Goal: Check status: Check status

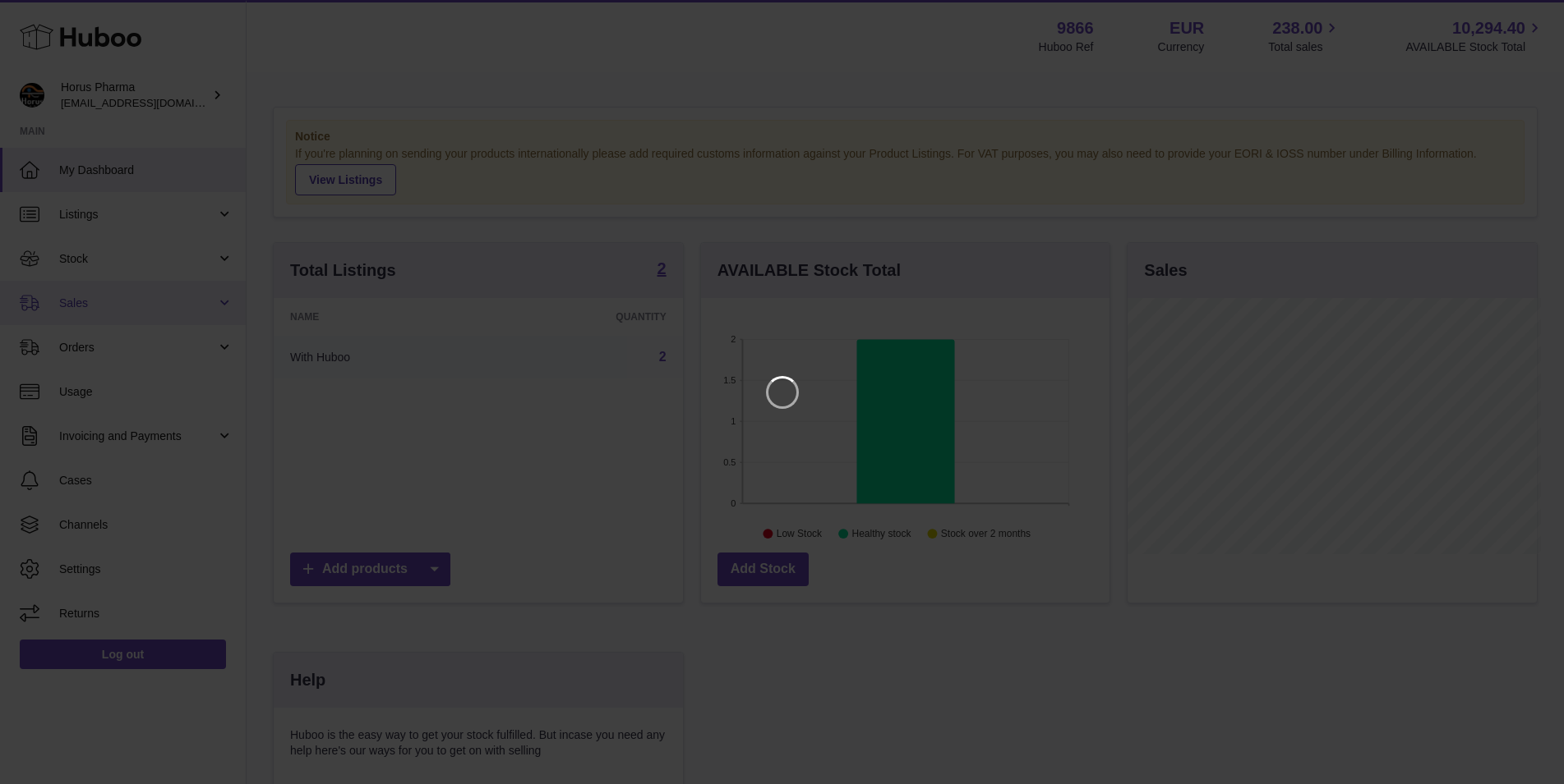
scroll to position [256, 413]
click at [1535, 12] on icon "Close" at bounding box center [1535, 15] width 20 height 20
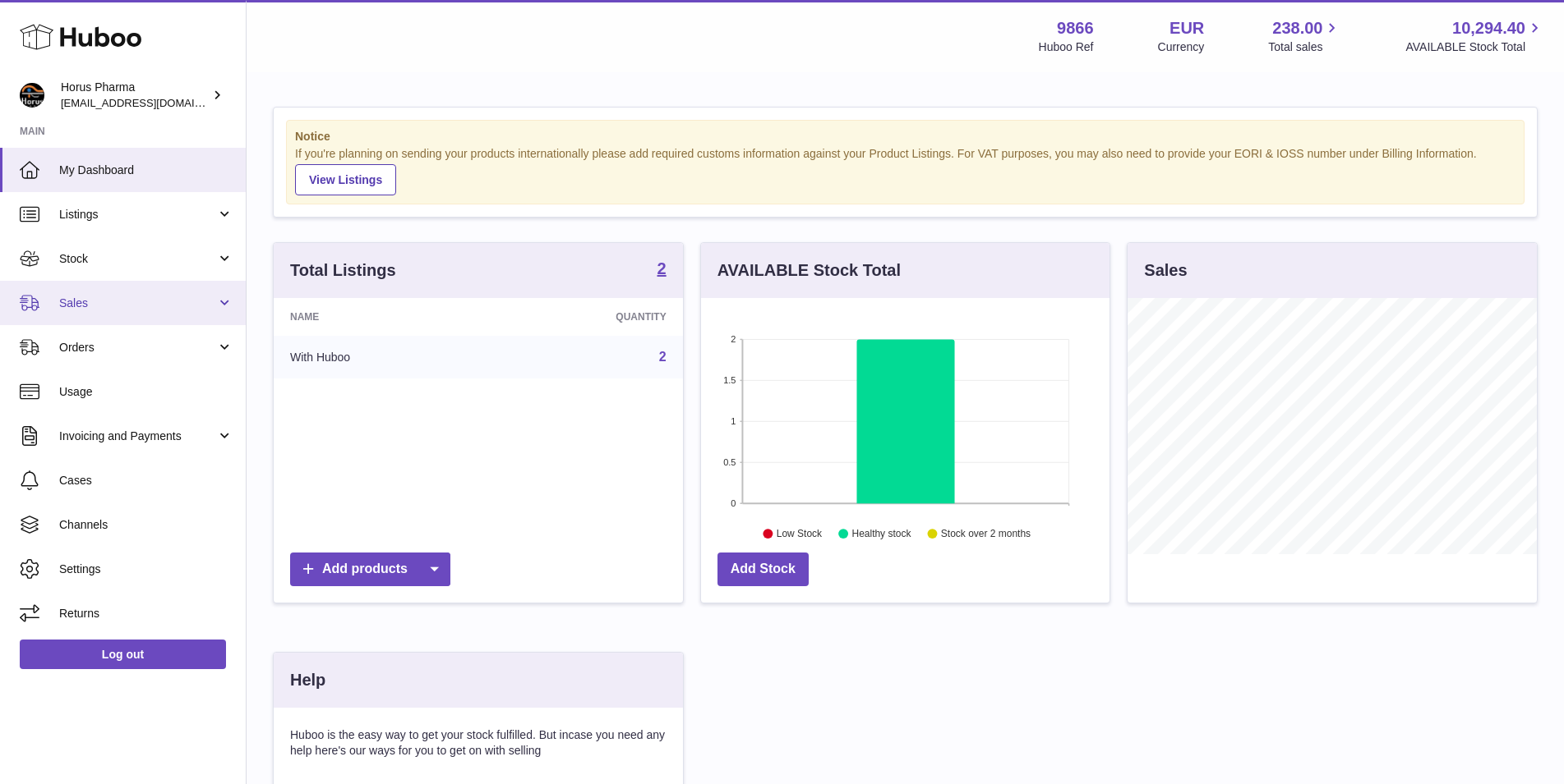
click at [227, 299] on link "Sales" at bounding box center [123, 303] width 246 height 44
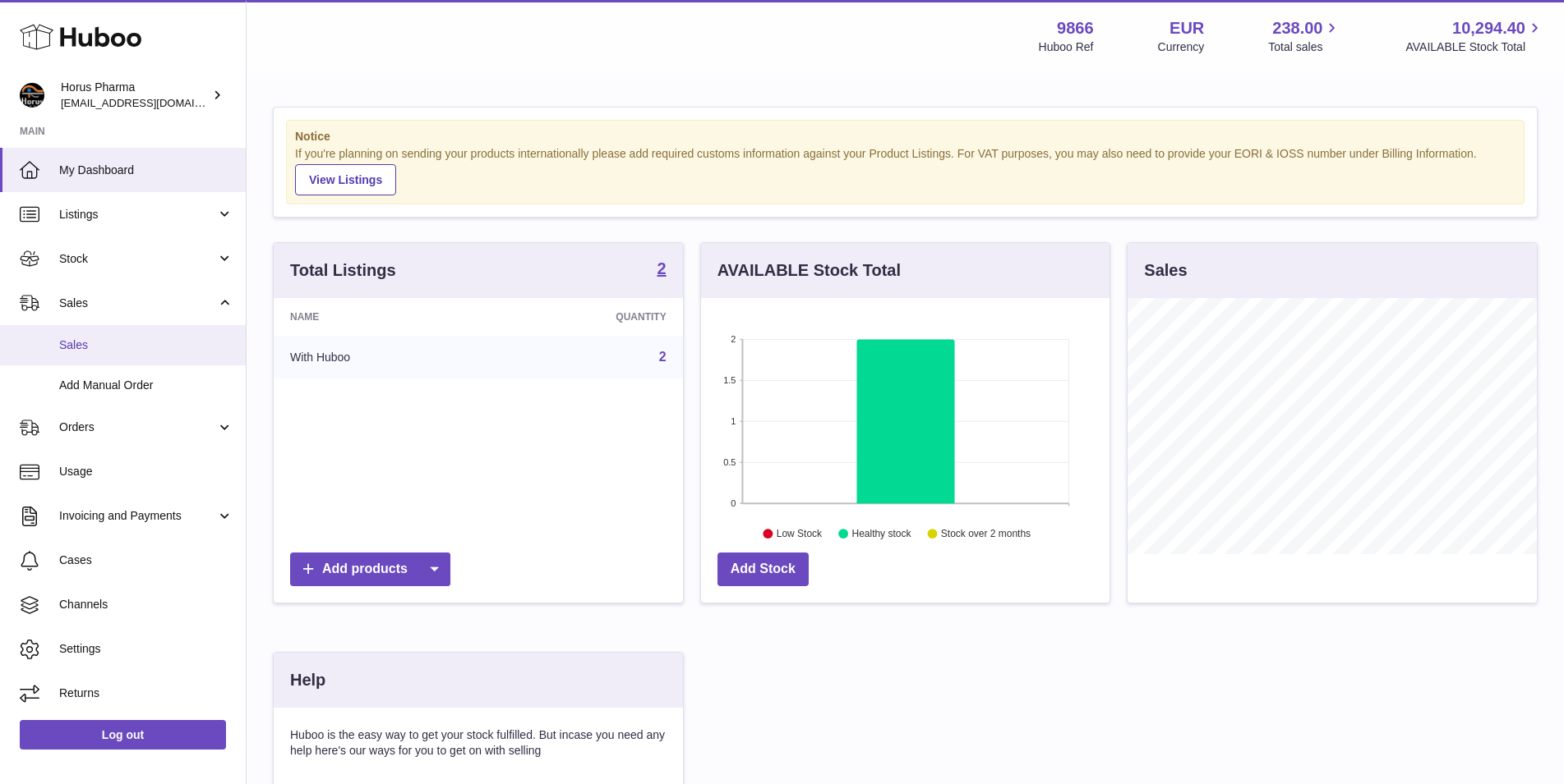
click at [67, 346] on span "Sales" at bounding box center [147, 345] width 175 height 16
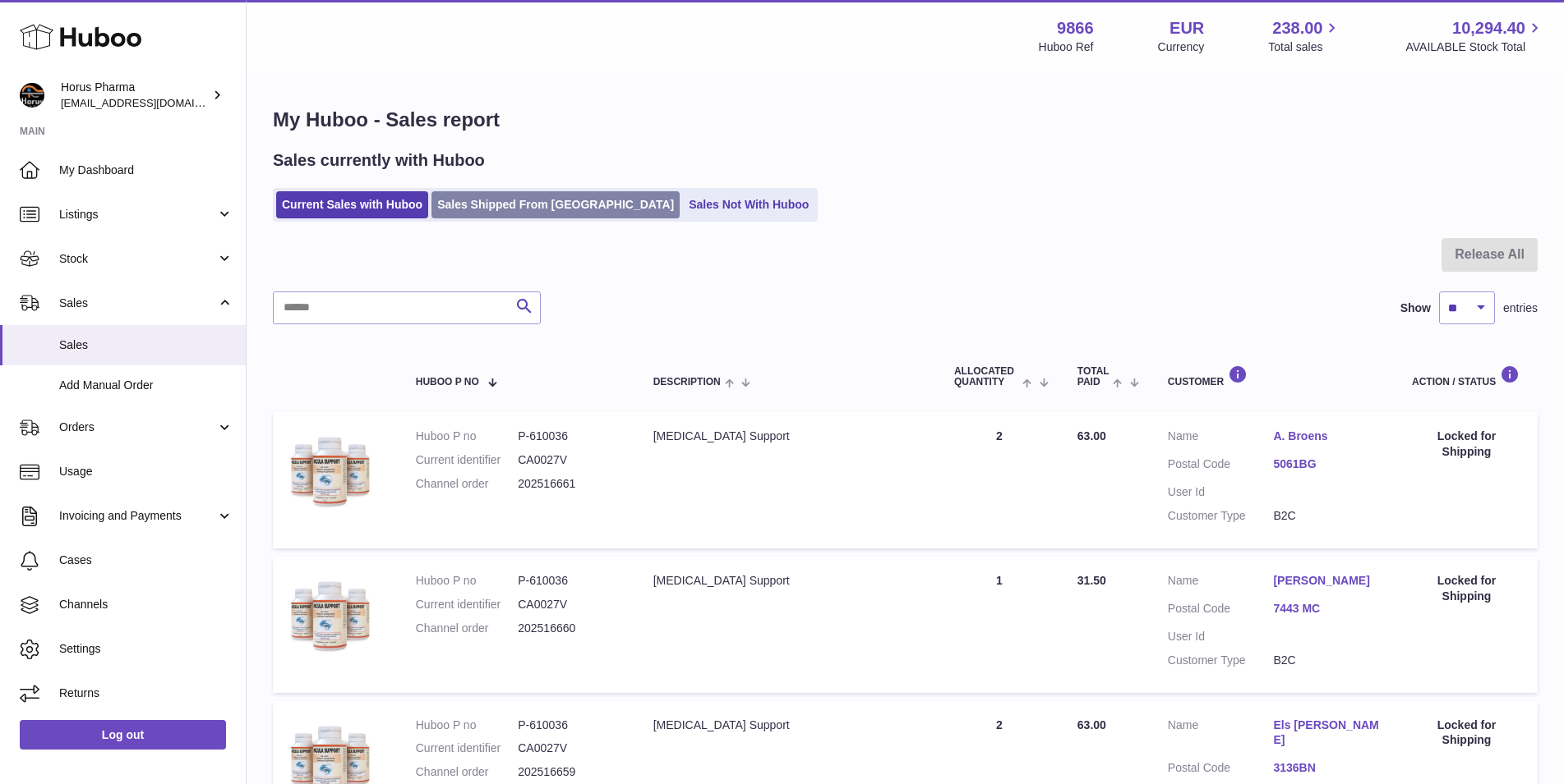
click at [495, 200] on link "Sales Shipped From [GEOGRAPHIC_DATA]" at bounding box center [556, 205] width 249 height 27
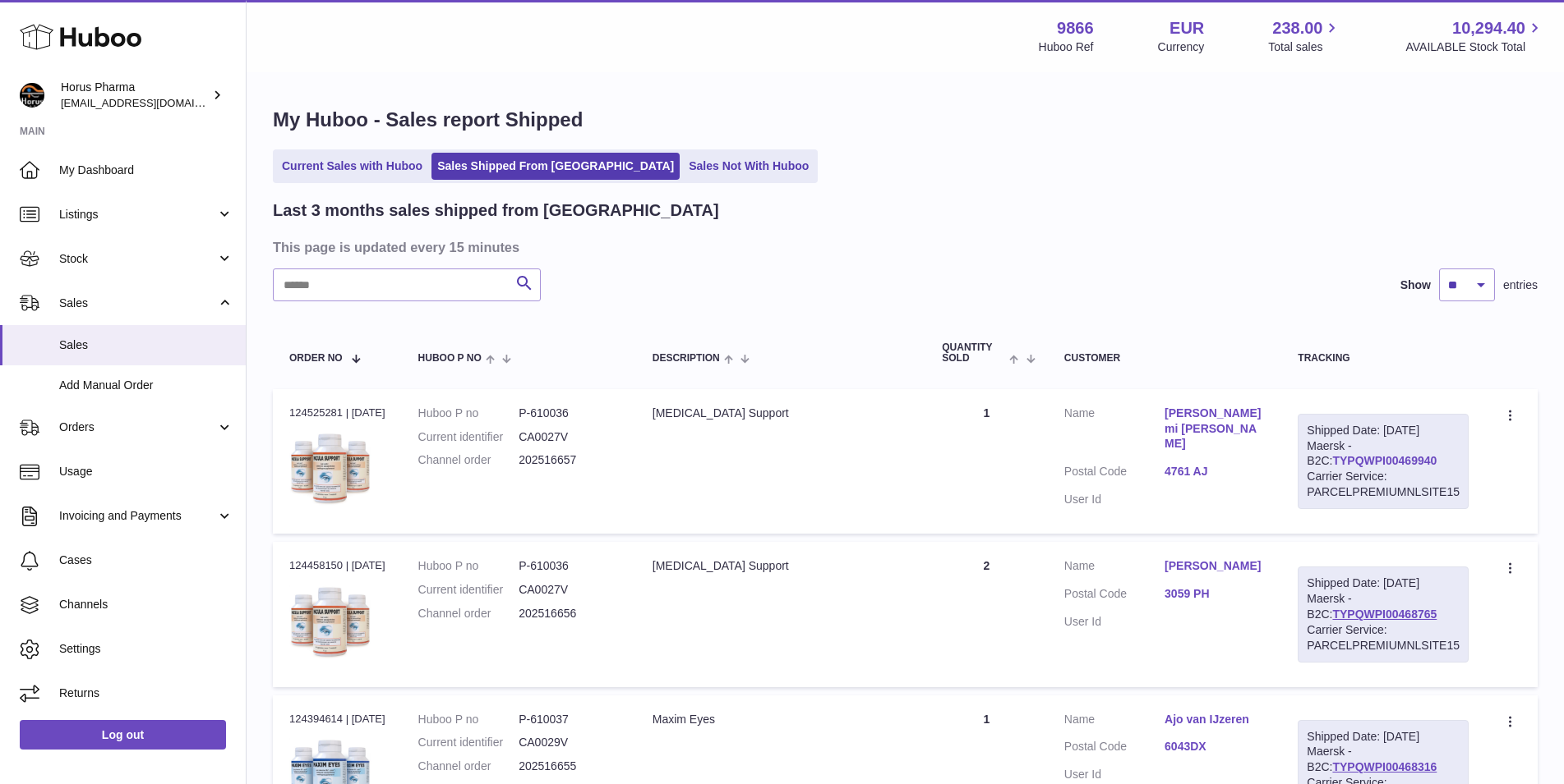
click at [1346, 461] on link "TYPQWPI00469940" at bounding box center [1384, 461] width 105 height 13
click at [1379, 458] on link "TYPQWPI00469940" at bounding box center [1384, 461] width 105 height 13
click at [1185, 412] on link "[PERSON_NAME] mi [PERSON_NAME]" at bounding box center [1215, 429] width 100 height 47
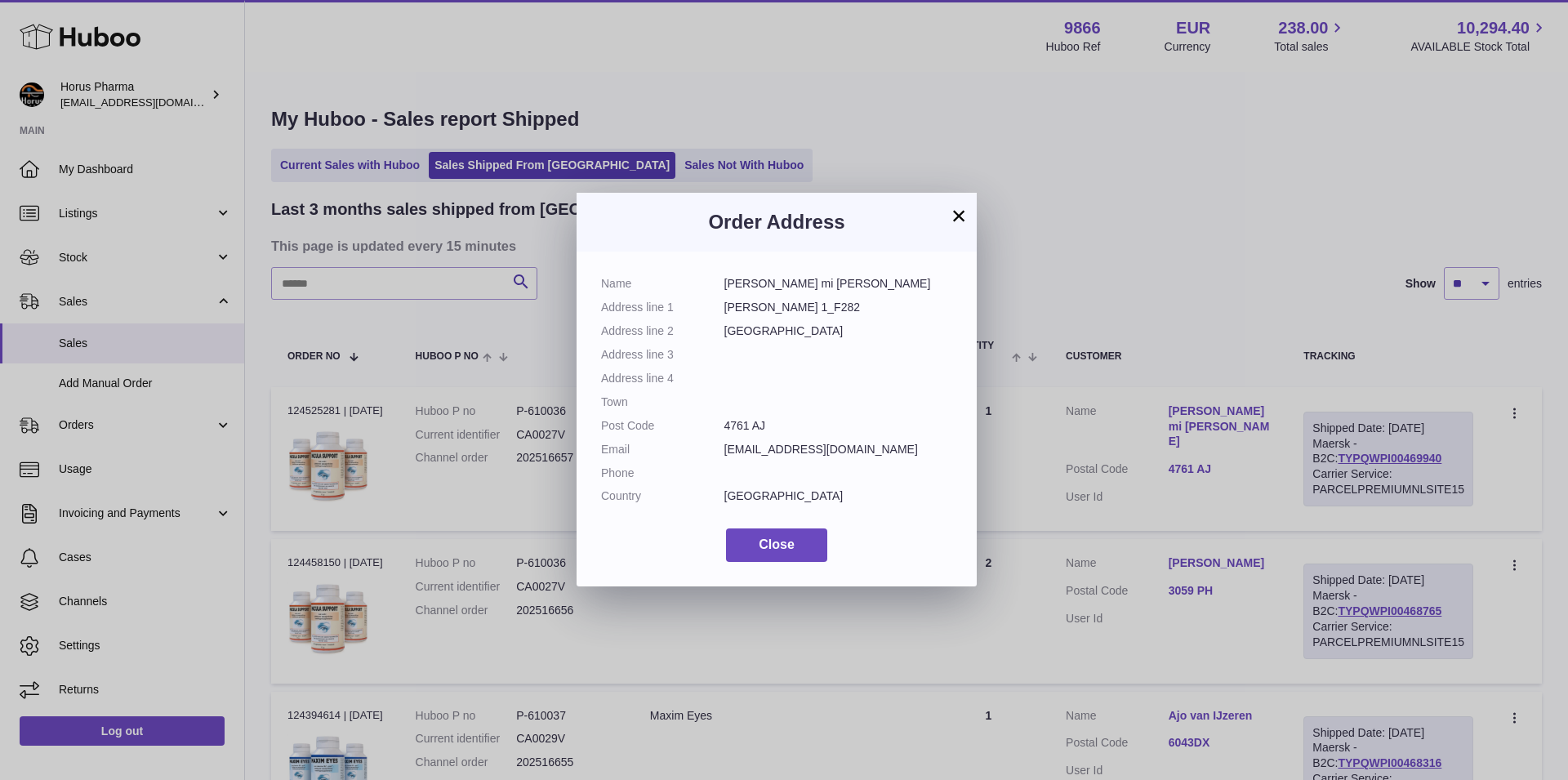
click at [960, 214] on button "×" at bounding box center [959, 216] width 20 height 20
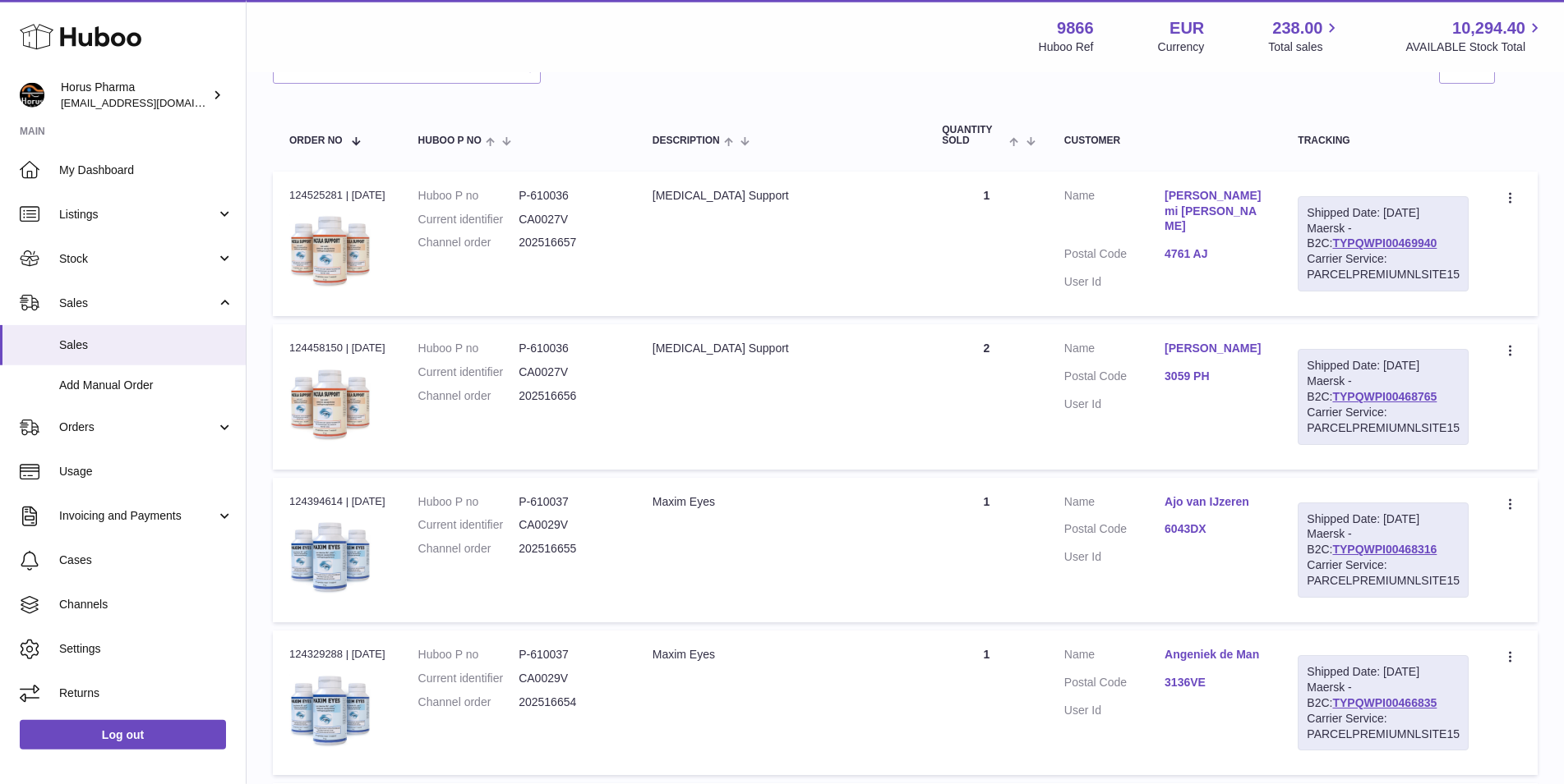
scroll to position [252, 0]
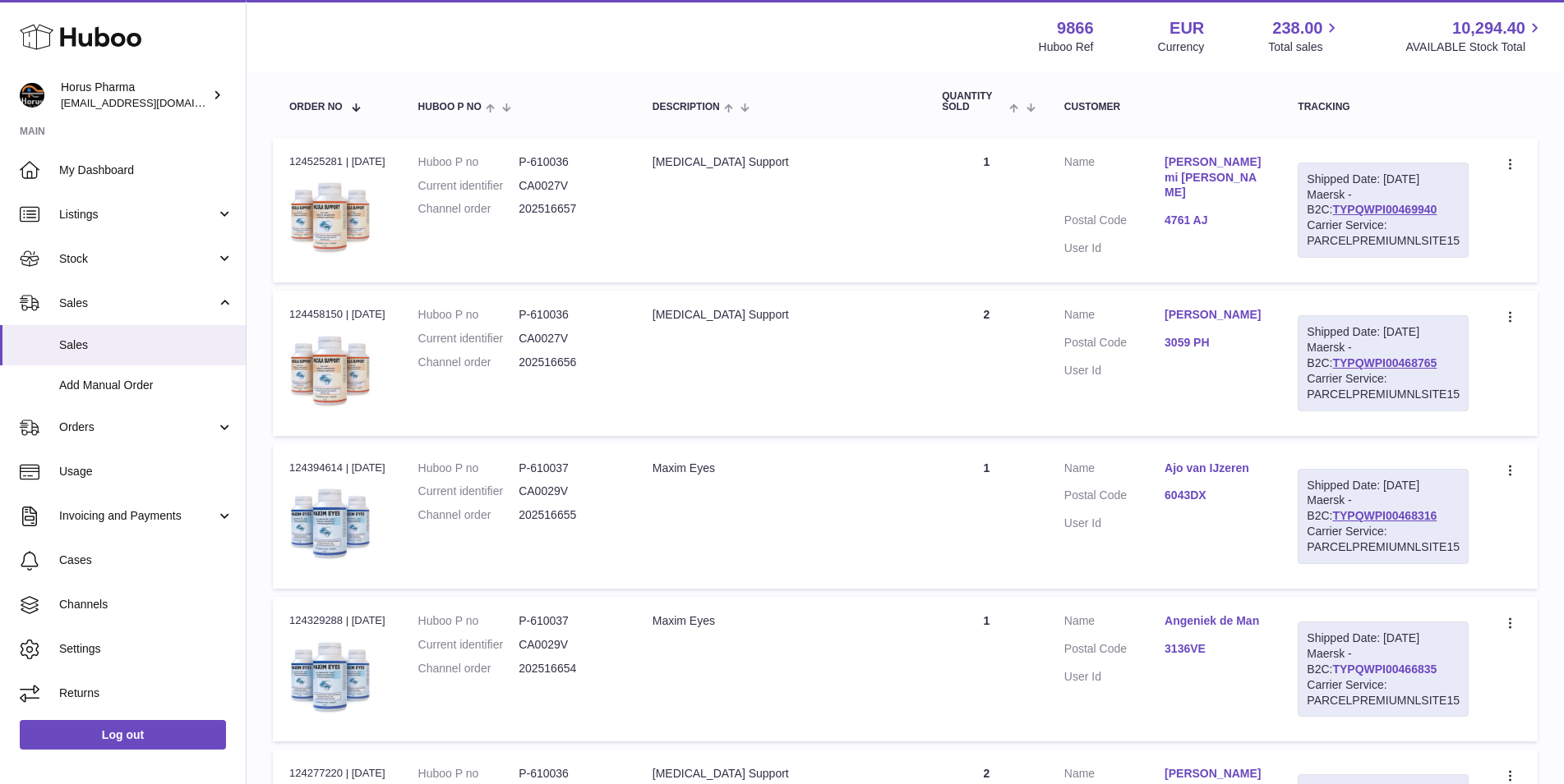
click at [1353, 672] on link "TYPQWPI00466835" at bounding box center [1384, 670] width 105 height 13
click at [1350, 359] on link "TYPQWPI00468765" at bounding box center [1384, 363] width 105 height 13
click at [1359, 209] on link "TYPQWPI00469940" at bounding box center [1384, 210] width 105 height 13
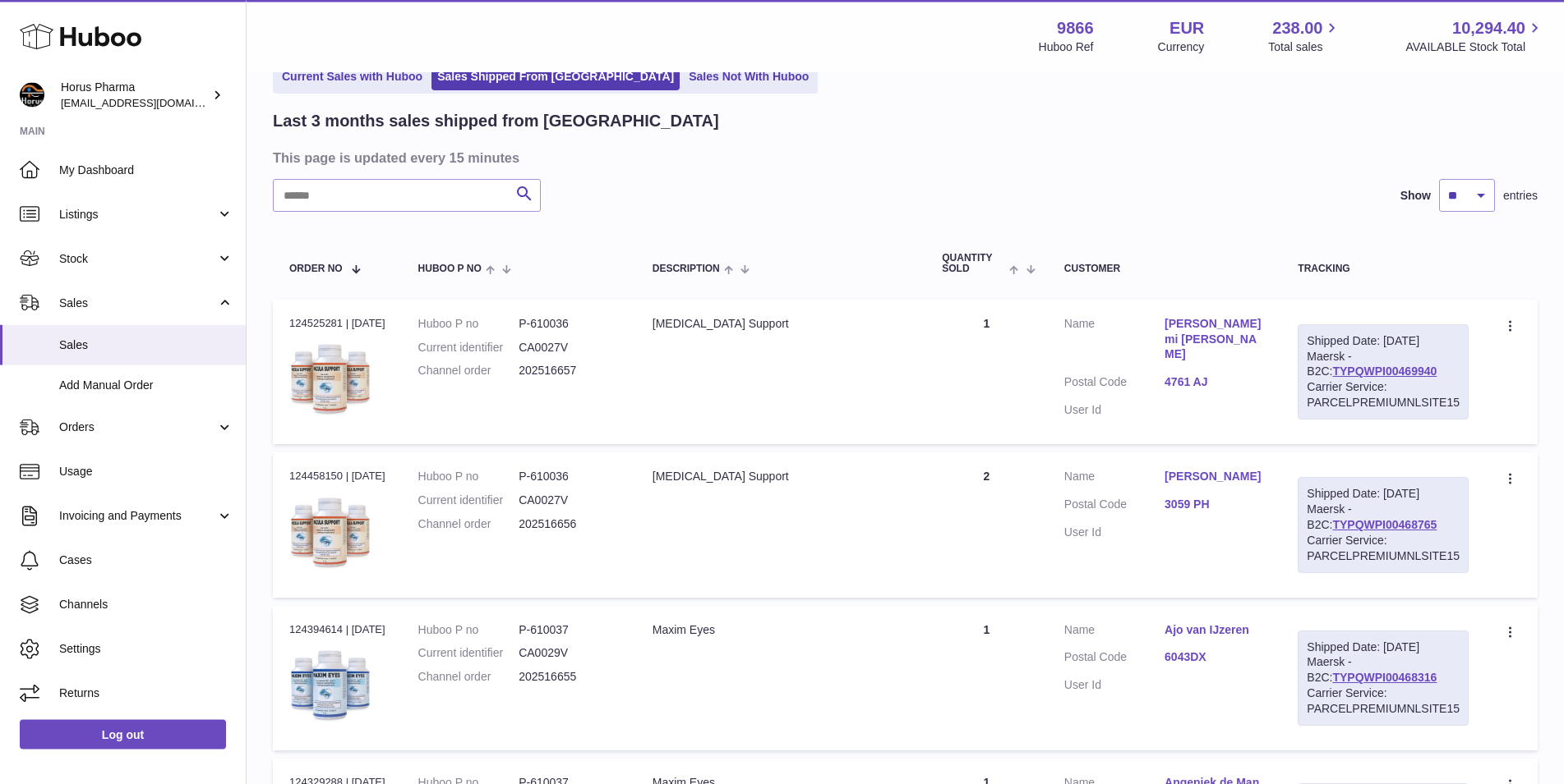
scroll to position [84, 0]
